Goal: Use online tool/utility: Utilize a website feature to perform a specific function

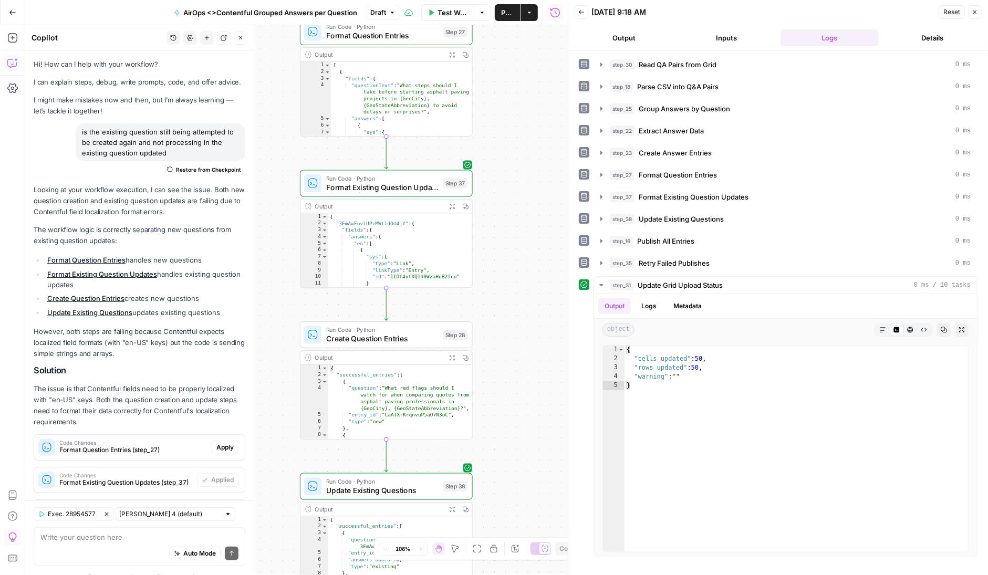
scroll to position [57512, 0]
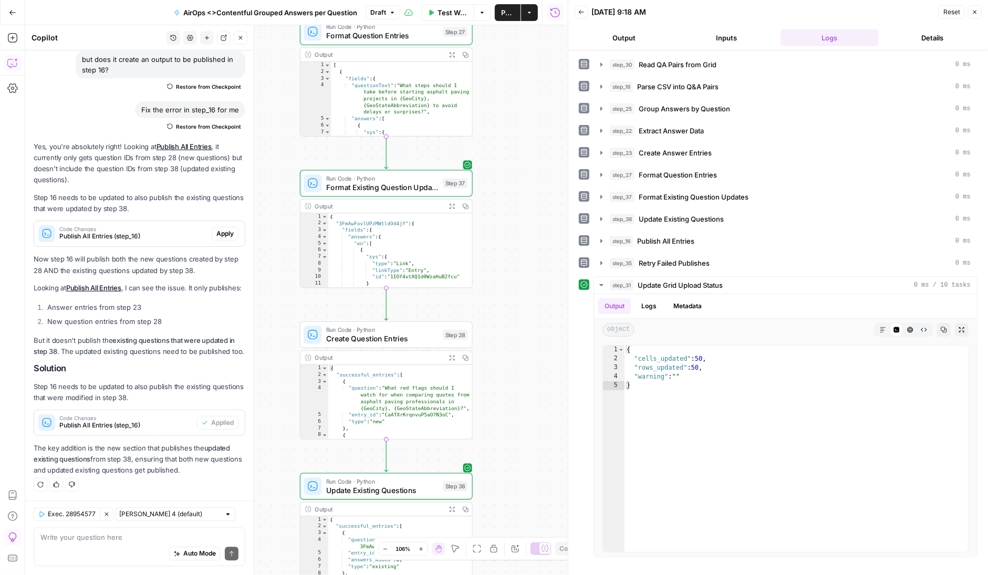
click at [505, 9] on span "Publish" at bounding box center [507, 12] width 13 height 11
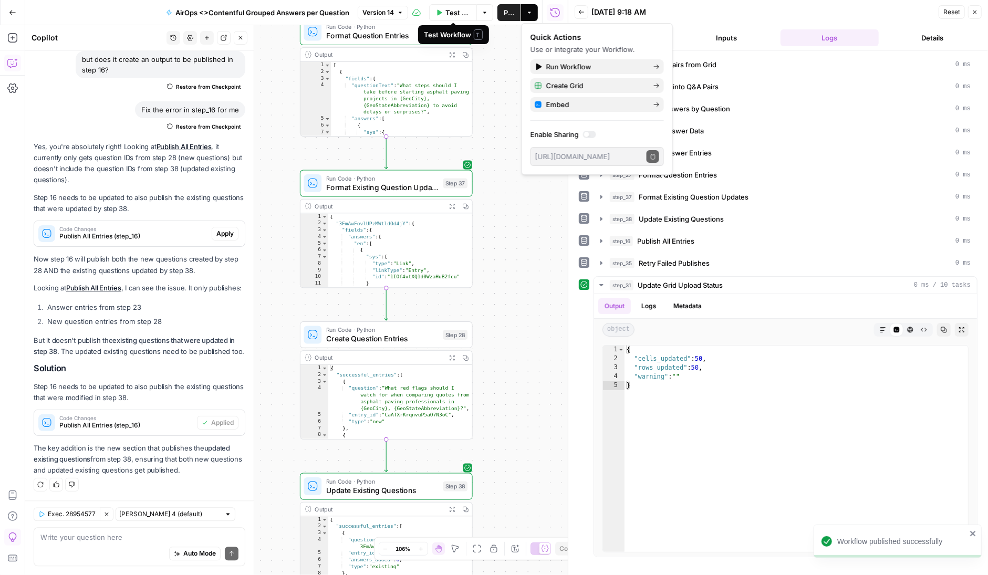
click at [439, 8] on button "Test Workflow" at bounding box center [453, 12] width 48 height 17
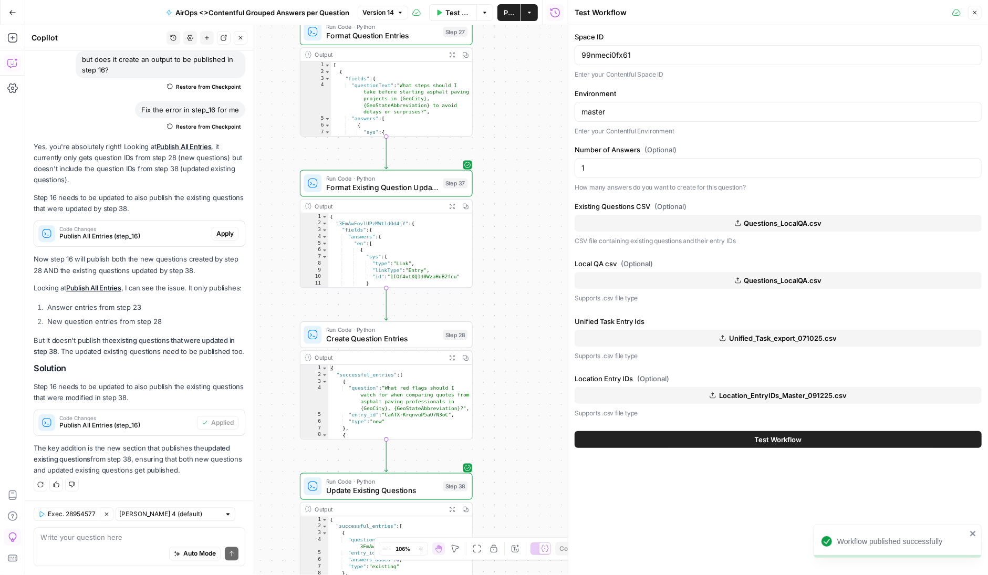
click at [695, 223] on button "Questions_LocalQA.csv" at bounding box center [777, 223] width 407 height 17
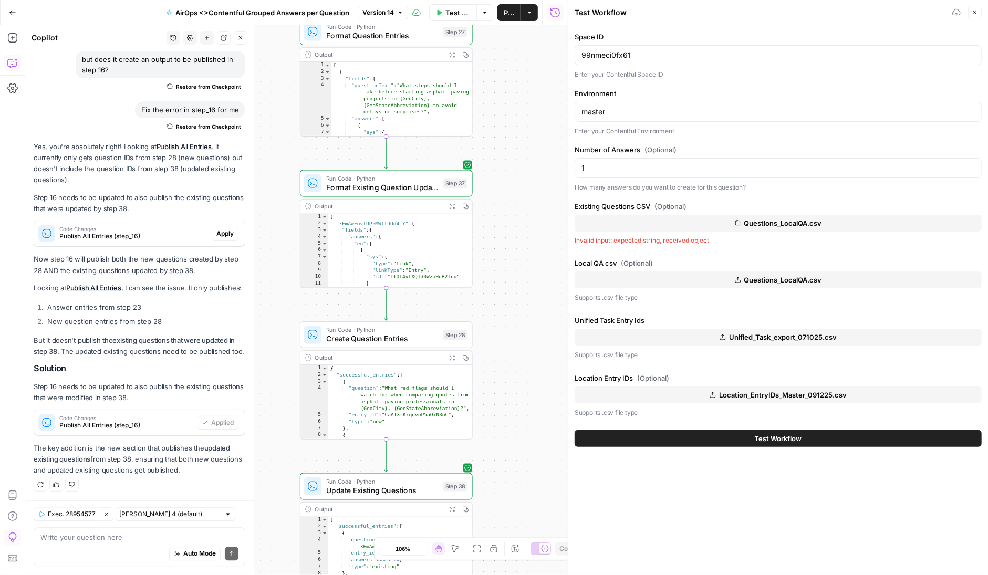
click at [780, 277] on span "Questions_LocalQA.csv" at bounding box center [783, 280] width 78 height 11
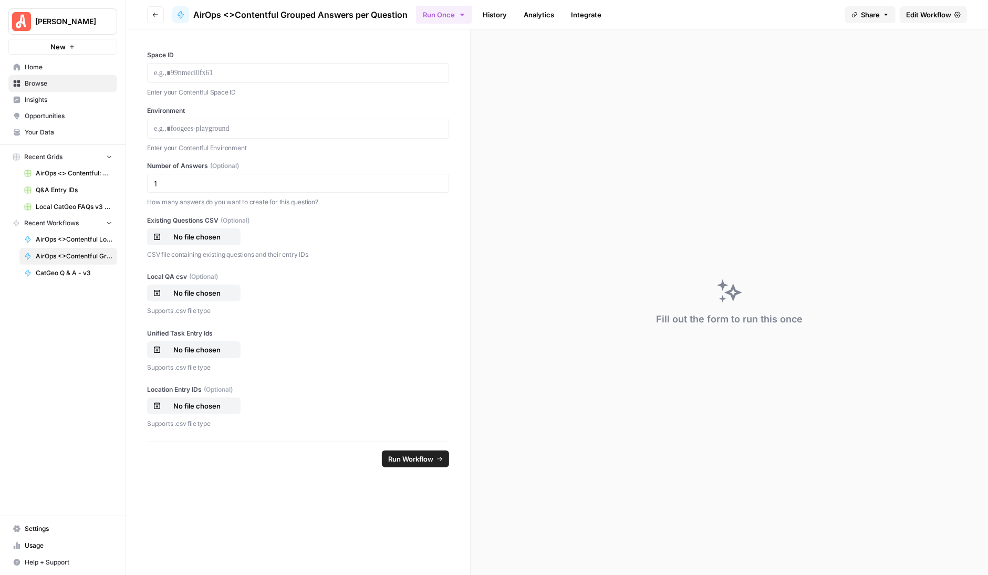
click at [930, 8] on link "Edit Workflow" at bounding box center [932, 14] width 67 height 17
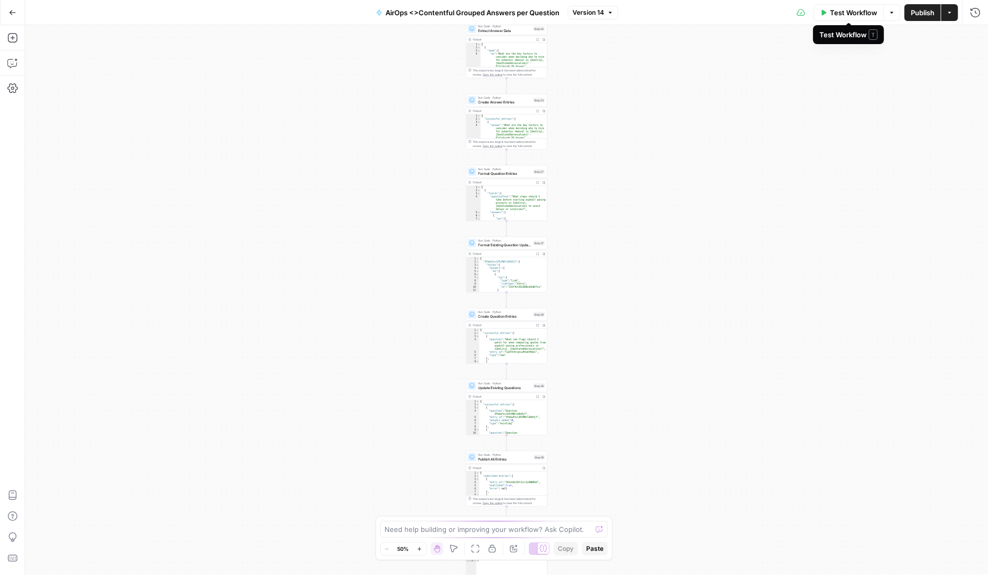
click at [844, 9] on span "Test Workflow" at bounding box center [853, 12] width 47 height 11
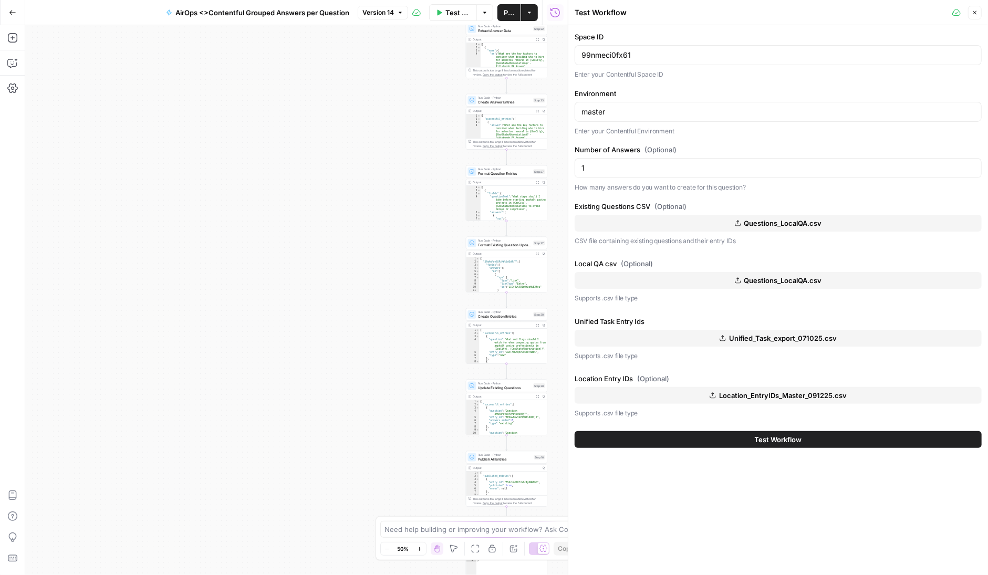
click at [773, 219] on span "Questions_LocalQA.csv" at bounding box center [783, 223] width 78 height 11
click at [783, 276] on span "Questions_LocalQA.csv" at bounding box center [783, 280] width 78 height 11
click at [760, 437] on span "Test Workflow" at bounding box center [778, 439] width 47 height 11
